Goal: Information Seeking & Learning: Find specific fact

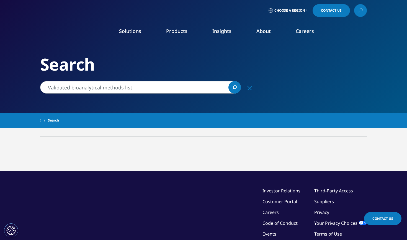
click at [177, 86] on input "Validated bioanalytical methods list" at bounding box center [140, 87] width 201 height 12
click at [111, 145] on div "Type Loading Clear Or/And Operator" at bounding box center [81, 144] width 82 height 3
click at [165, 88] on input "Validated bioanalytical methods list" at bounding box center [140, 87] width 201 height 12
click at [135, 177] on div "©2025 IQVIA Inc, All Rights Reserved. Investor Relations Customer Portal Career…" at bounding box center [203, 227] width 326 height 113
click at [197, 137] on div "Type Loading Clear Or/And Operator Topic Loading Clear Or/And Operator" at bounding box center [203, 144] width 326 height 16
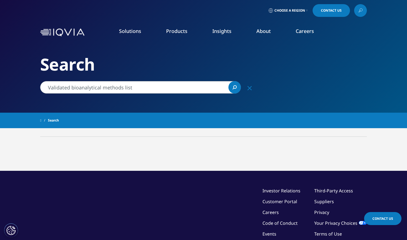
click at [201, 150] on div "Type Loading Clear Or/And Operator Topic Loading Clear Or/And Operator" at bounding box center [203, 144] width 326 height 16
click at [136, 85] on input "Validated bioanalytical methods list" at bounding box center [138, 87] width 201 height 12
click at [233, 88] on icon "Search" at bounding box center [233, 87] width 4 height 4
